Goal: Information Seeking & Learning: Learn about a topic

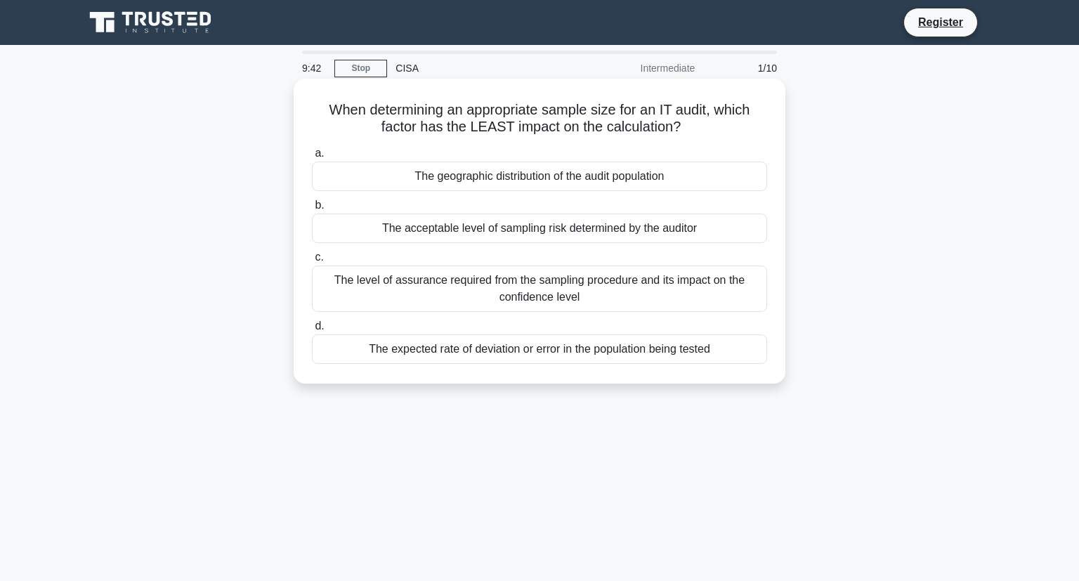
click at [467, 352] on div "The expected rate of deviation or error in the population being tested" at bounding box center [539, 348] width 455 height 29
click at [312, 331] on input "d. The expected rate of deviation or error in the population being tested" at bounding box center [312, 326] width 0 height 9
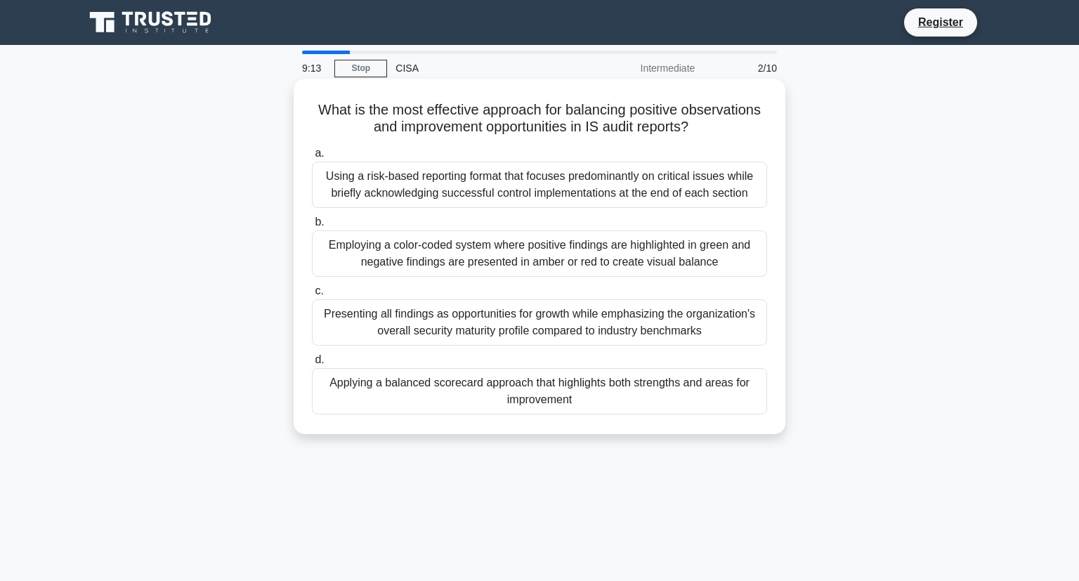
click at [525, 338] on div "Presenting all findings as opportunities for growth while emphasizing the organ…" at bounding box center [539, 322] width 455 height 46
click at [312, 296] on input "c. Presenting all findings as opportunities for growth while emphasizing the or…" at bounding box center [312, 290] width 0 height 9
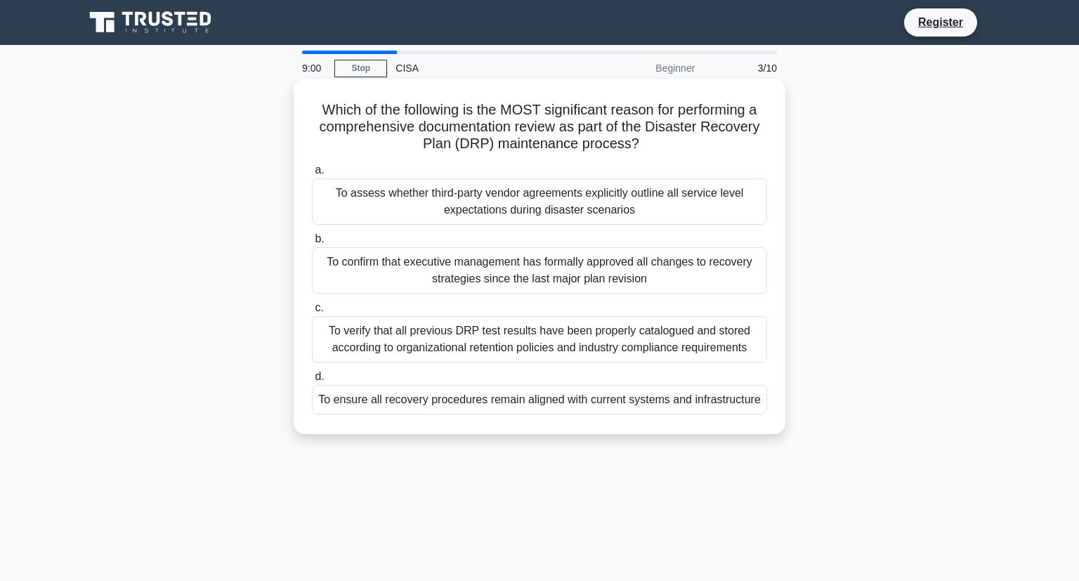
click at [558, 398] on div "To ensure all recovery procedures remain aligned with current systems and infra…" at bounding box center [539, 399] width 455 height 29
click at [312, 381] on input "d. To ensure all recovery procedures remain aligned with current systems and in…" at bounding box center [312, 376] width 0 height 9
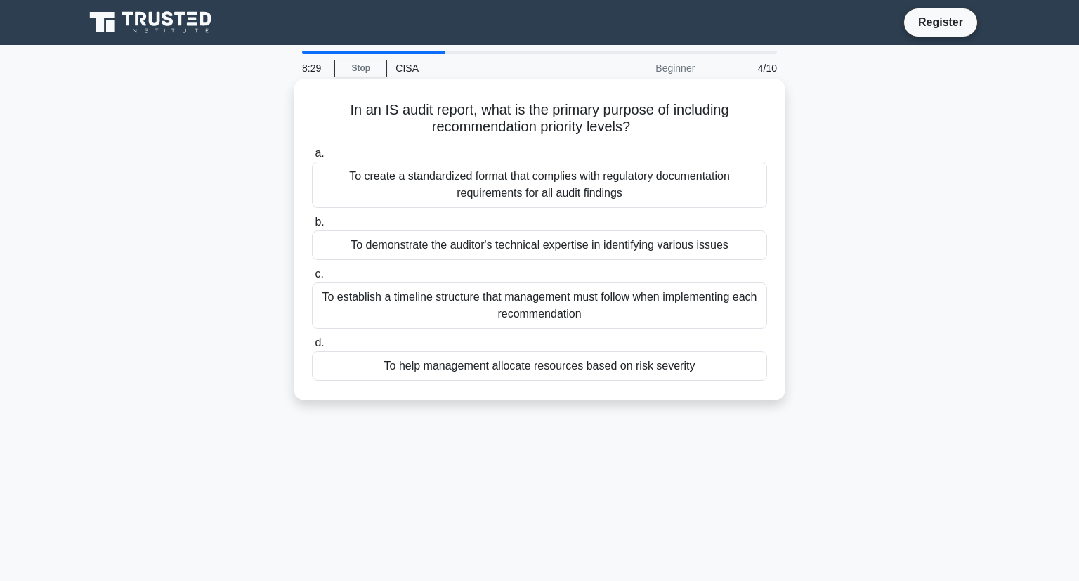
click at [574, 305] on div "To establish a timeline structure that management must follow when implementing…" at bounding box center [539, 305] width 455 height 46
click at [312, 279] on input "c. To establish a timeline structure that management must follow when implement…" at bounding box center [312, 274] width 0 height 9
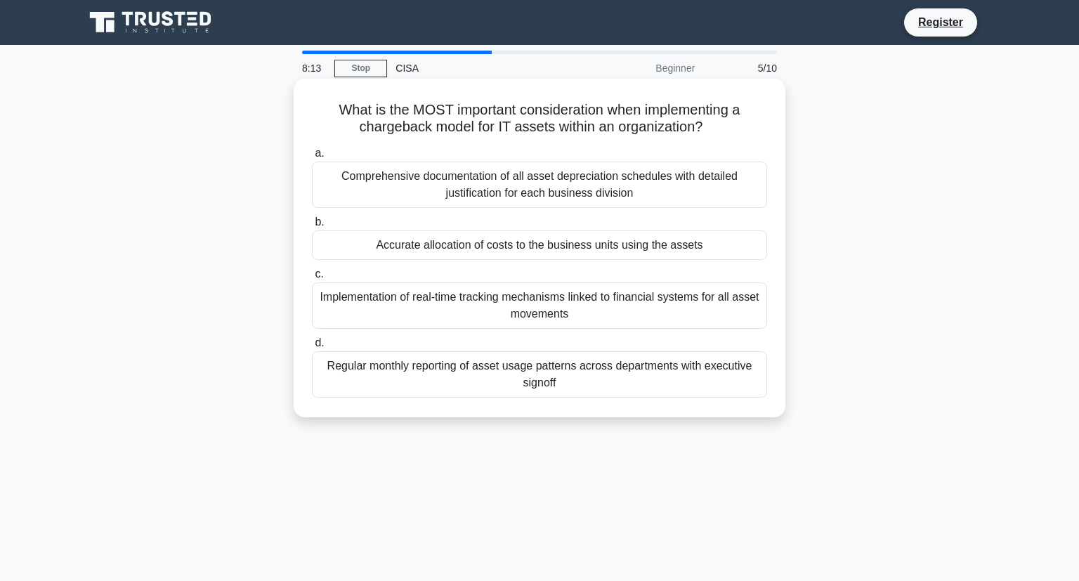
click at [523, 379] on div "Regular monthly reporting of asset usage patterns across departments with execu…" at bounding box center [539, 374] width 455 height 46
click at [312, 348] on input "d. Regular monthly reporting of asset usage patterns across departments with ex…" at bounding box center [312, 342] width 0 height 9
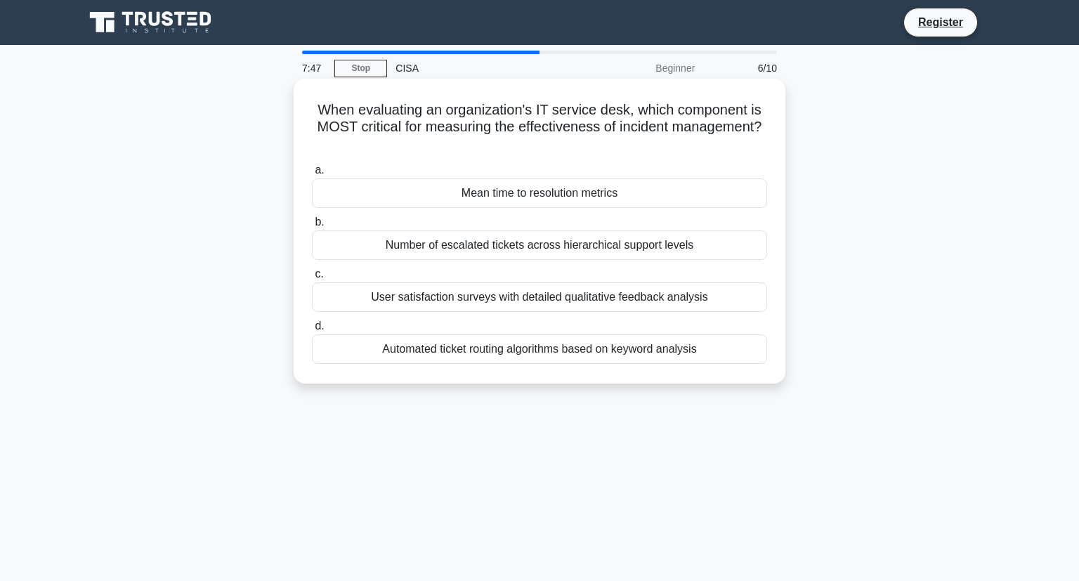
click at [600, 251] on div "Number of escalated tickets across hierarchical support levels" at bounding box center [539, 244] width 455 height 29
click at [312, 227] on input "b. Number of escalated tickets across hierarchical support levels" at bounding box center [312, 222] width 0 height 9
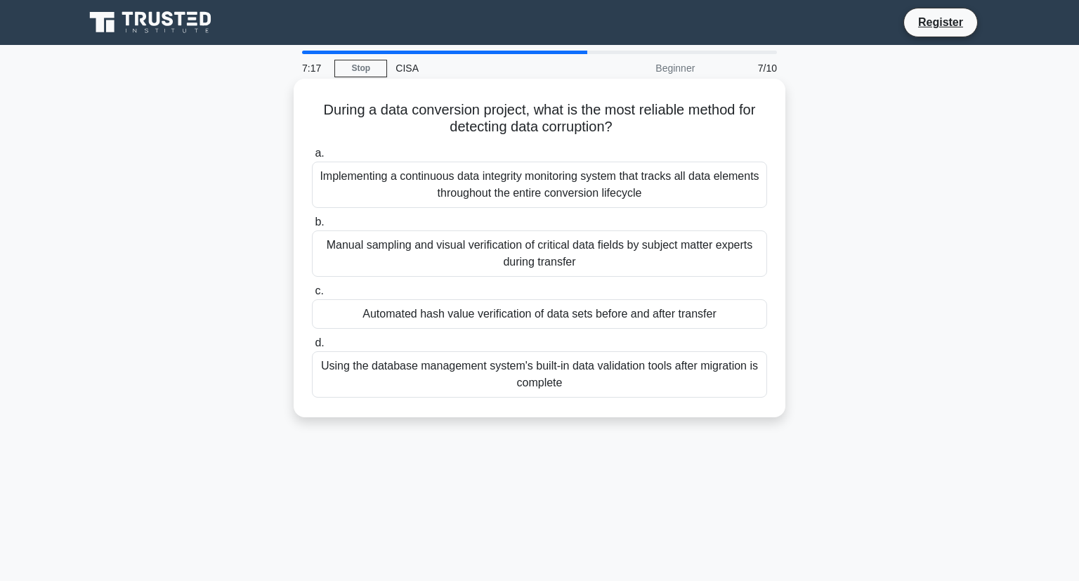
click at [568, 260] on div "Manual sampling and visual verification of critical data fields by subject matt…" at bounding box center [539, 253] width 455 height 46
click at [312, 227] on input "b. Manual sampling and visual verification of critical data fields by subject m…" at bounding box center [312, 222] width 0 height 9
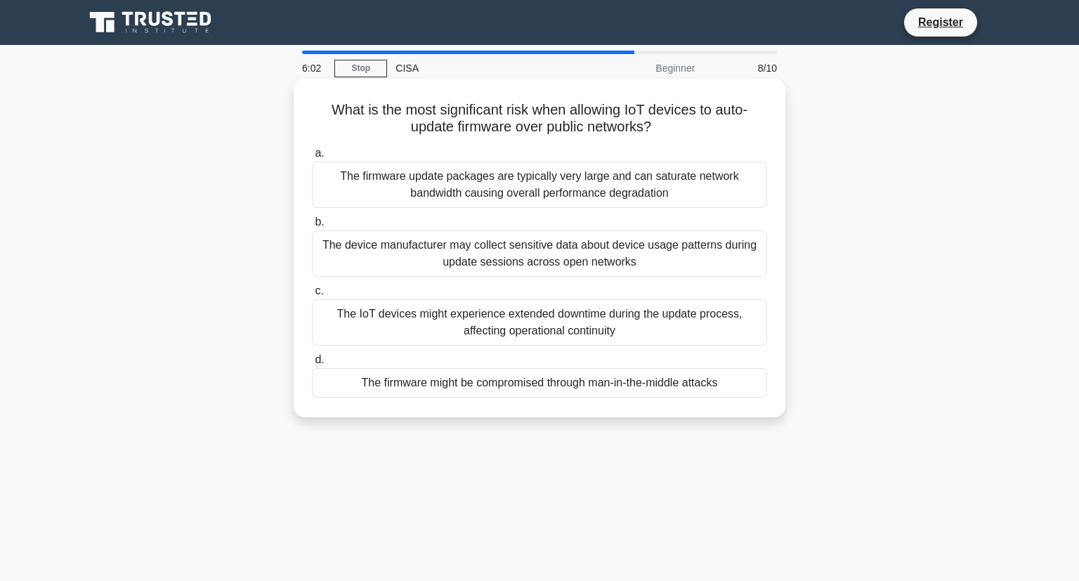
click at [670, 257] on div "The device manufacturer may collect sensitive data about device usage patterns …" at bounding box center [539, 253] width 455 height 46
click at [312, 227] on input "b. The device manufacturer may collect sensitive data about device usage patter…" at bounding box center [312, 222] width 0 height 9
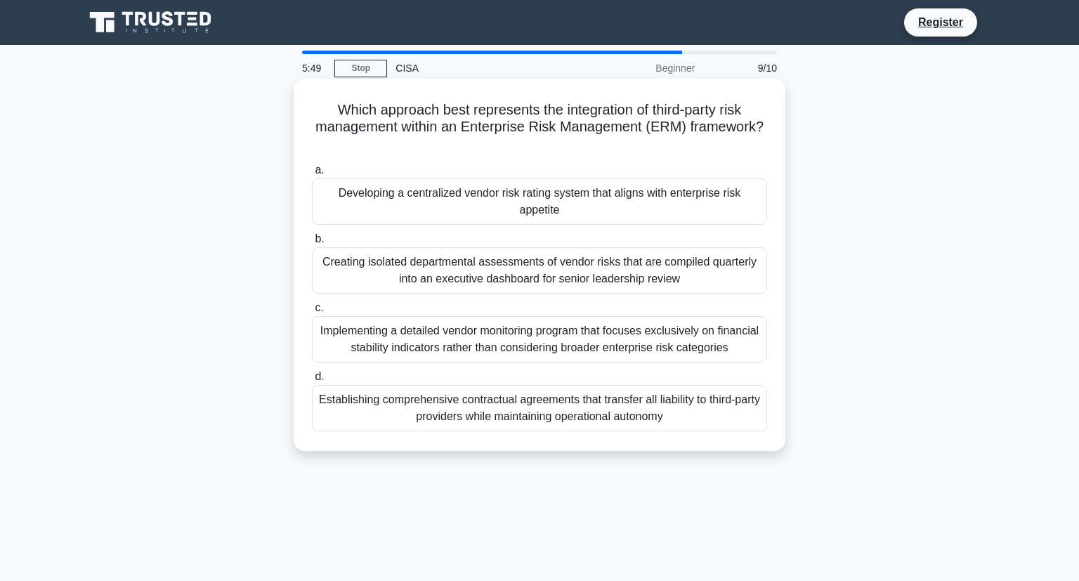
click at [667, 265] on div "Creating isolated departmental assessments of vendor risks that are compiled qu…" at bounding box center [539, 270] width 455 height 46
click at [312, 244] on input "b. Creating isolated departmental assessments of vendor risks that are compiled…" at bounding box center [312, 239] width 0 height 9
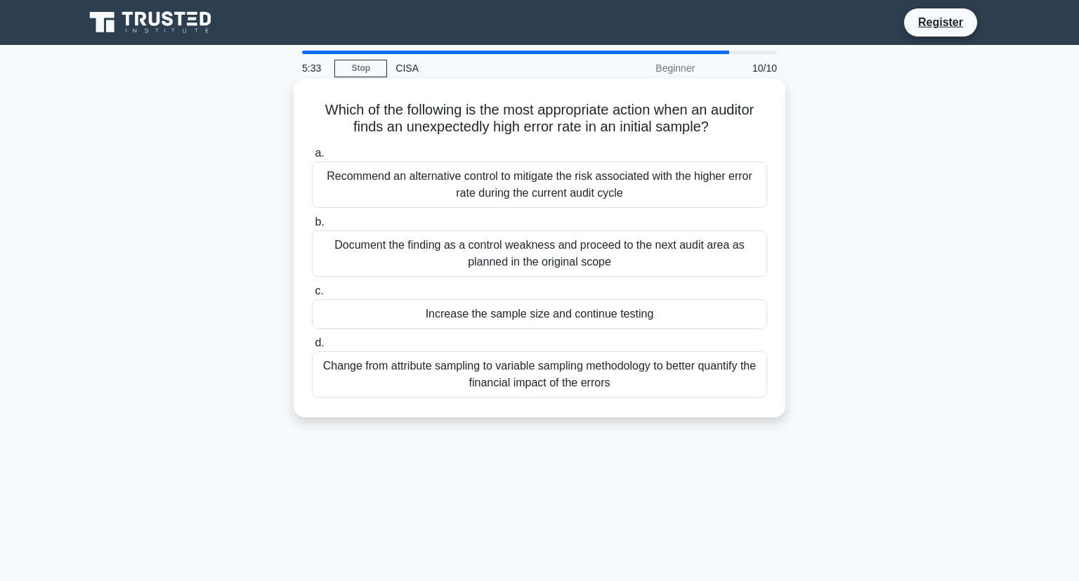
click at [633, 194] on div "Recommend an alternative control to mitigate the risk associated with the highe…" at bounding box center [539, 184] width 455 height 46
click at [312, 158] on input "a. Recommend an alternative control to mitigate the risk associated with the hi…" at bounding box center [312, 153] width 0 height 9
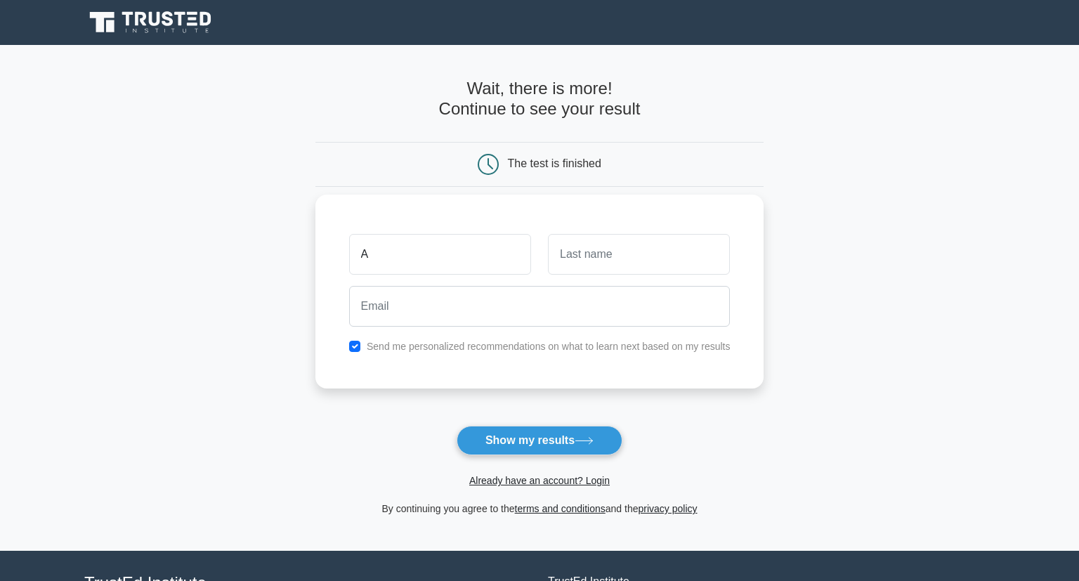
type input "A"
click at [573, 251] on input "text" at bounding box center [639, 254] width 182 height 41
type input "Oct"
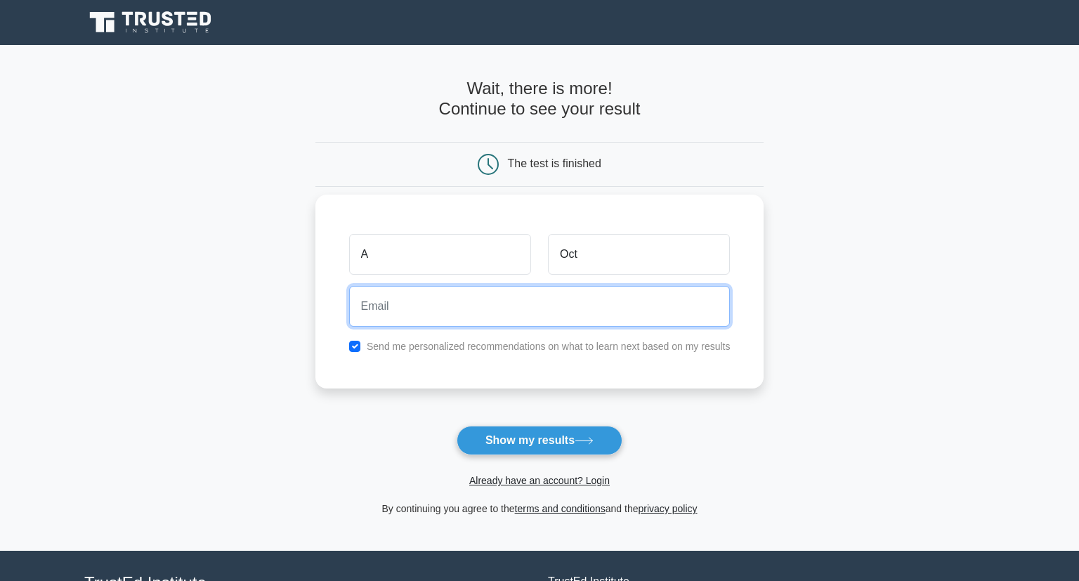
click at [568, 298] on input "email" at bounding box center [539, 306] width 381 height 41
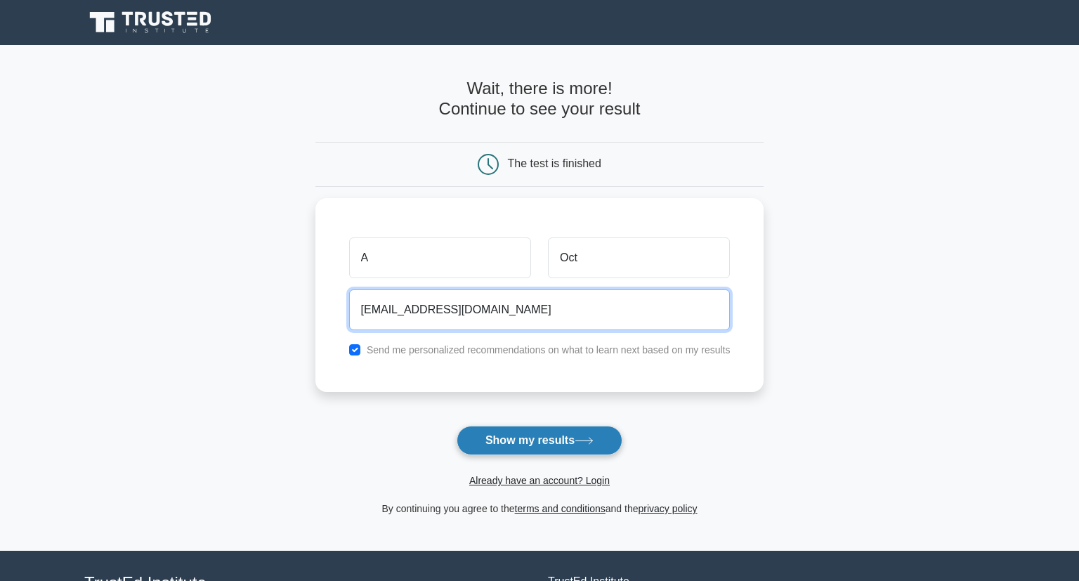
type input "email.tarso@gmail.com"
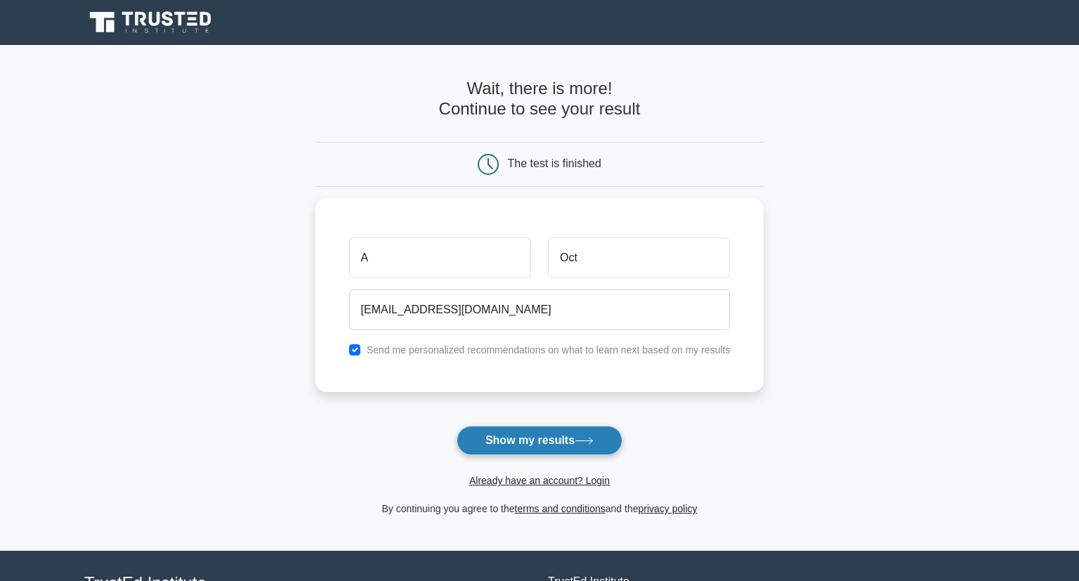
click at [533, 434] on button "Show my results" at bounding box center [539, 440] width 166 height 29
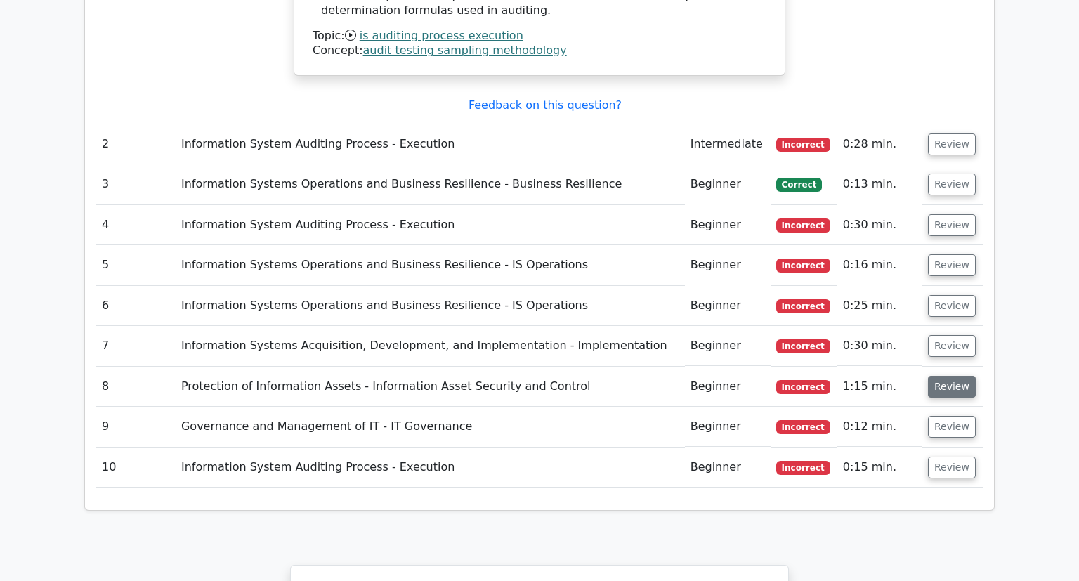
scroll to position [1879, 0]
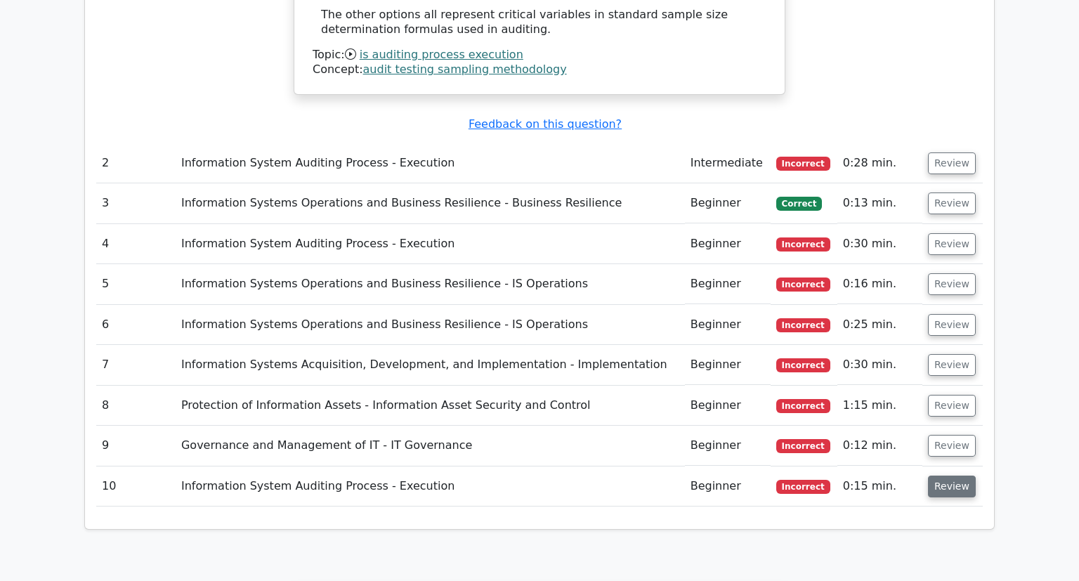
click at [950, 475] on button "Review" at bounding box center [952, 486] width 48 height 22
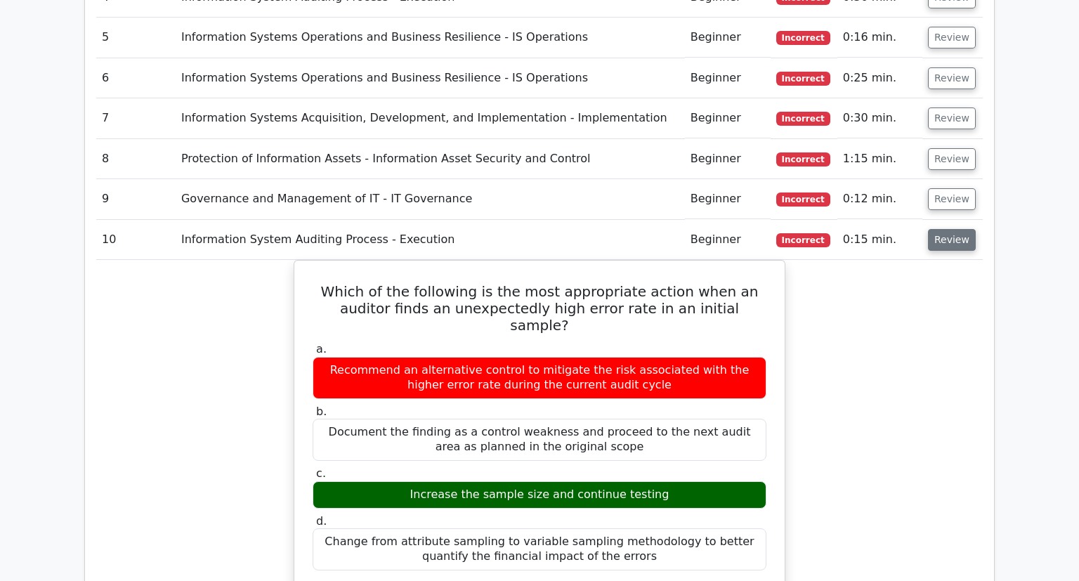
scroll to position [2126, 0]
